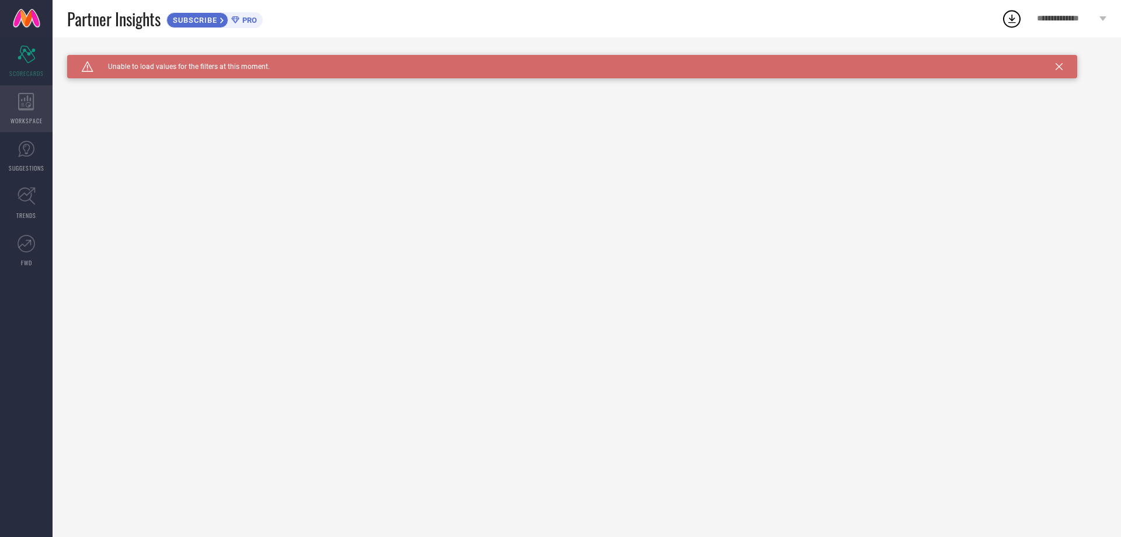
click at [8, 114] on div "WORKSPACE" at bounding box center [26, 108] width 53 height 47
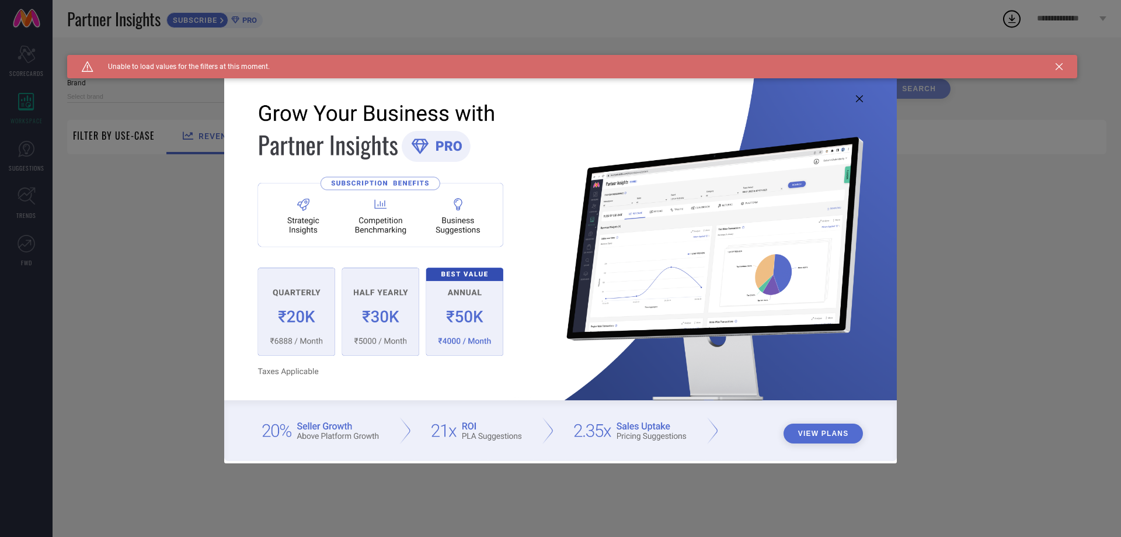
type input "1 STOP FASHION"
type input "All"
click at [858, 99] on icon at bounding box center [859, 98] width 7 height 7
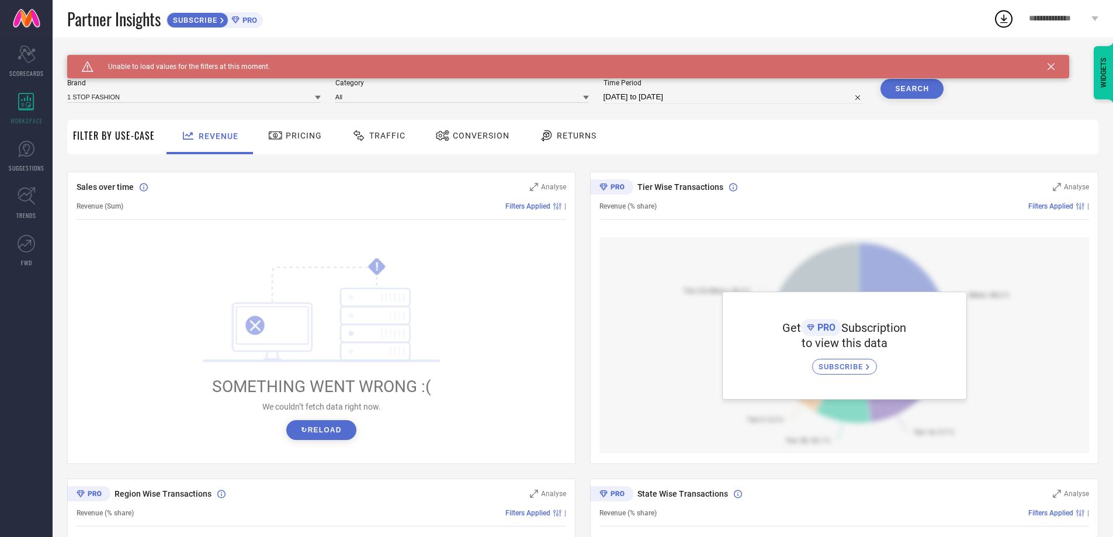
click at [300, 139] on span "Pricing" at bounding box center [304, 135] width 36 height 9
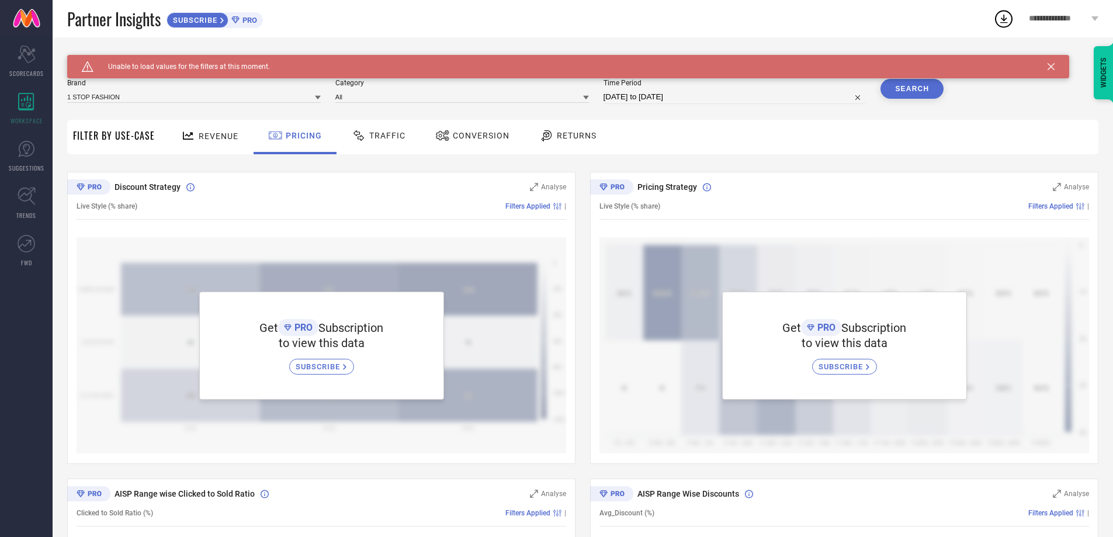
click at [376, 135] on span "Traffic" at bounding box center [387, 135] width 36 height 9
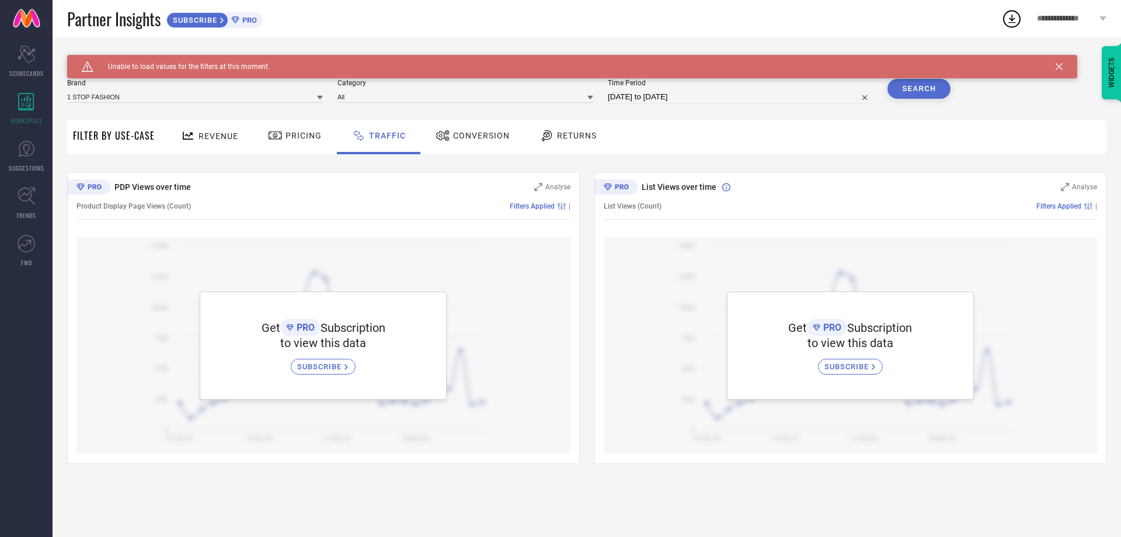
click at [448, 137] on div at bounding box center [445, 135] width 18 height 14
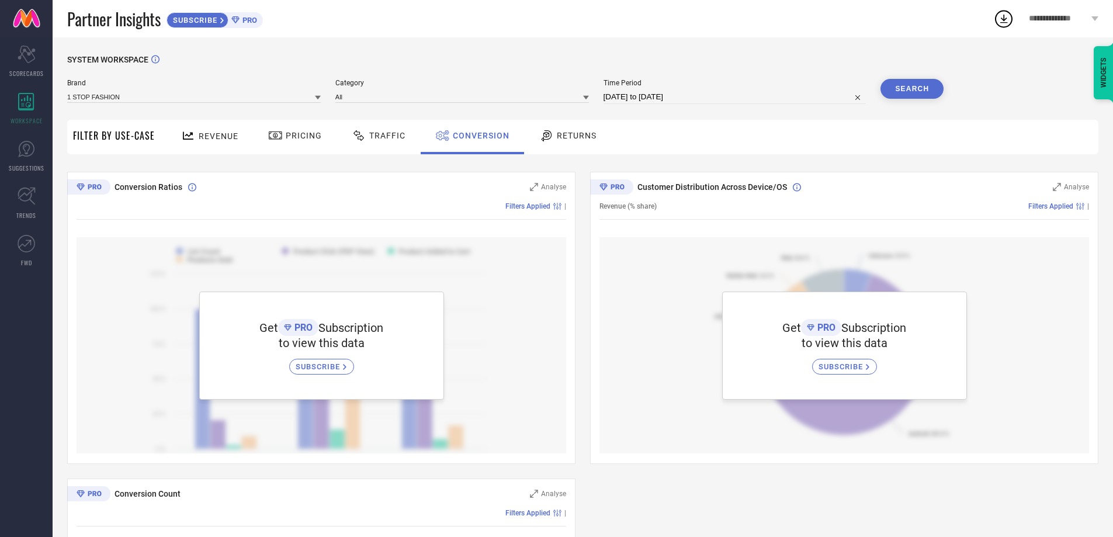
click at [590, 137] on span "Returns" at bounding box center [577, 135] width 40 height 9
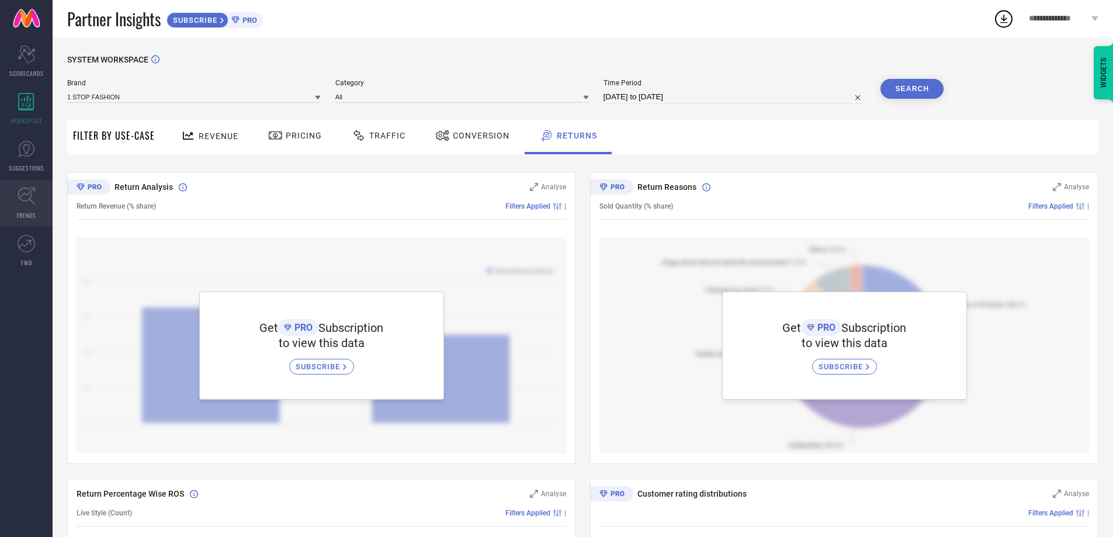
click at [39, 200] on link "TRENDS" at bounding box center [26, 203] width 53 height 47
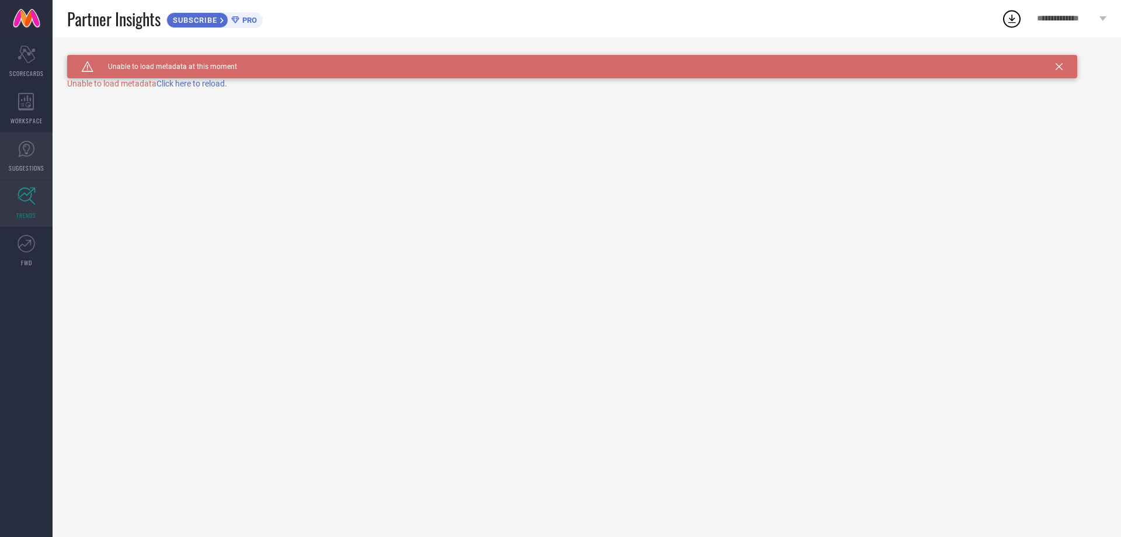
click at [27, 143] on icon at bounding box center [27, 149] width 18 height 18
